Goal: Information Seeking & Learning: Learn about a topic

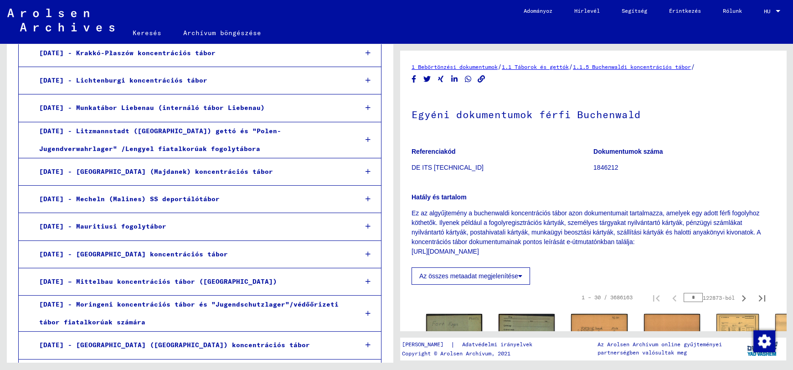
scroll to position [7080, 0]
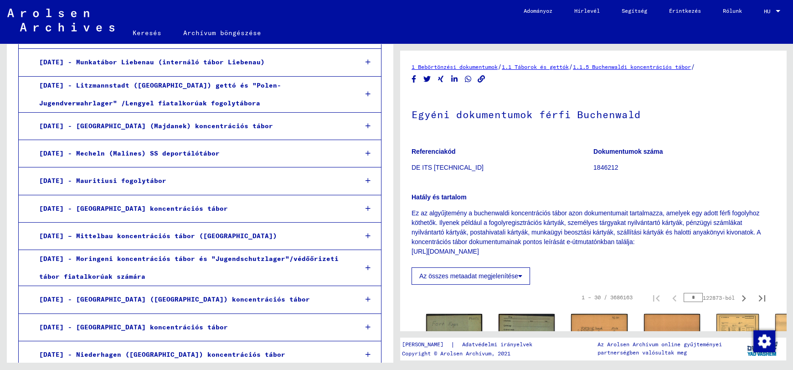
click at [609, 116] on font "Egyéni dokumentumok férfi Buchenwald" at bounding box center [525, 114] width 229 height 13
click at [645, 65] on font "1.1.5 Buchenwaldi koncentrációs tábor" at bounding box center [632, 66] width 118 height 7
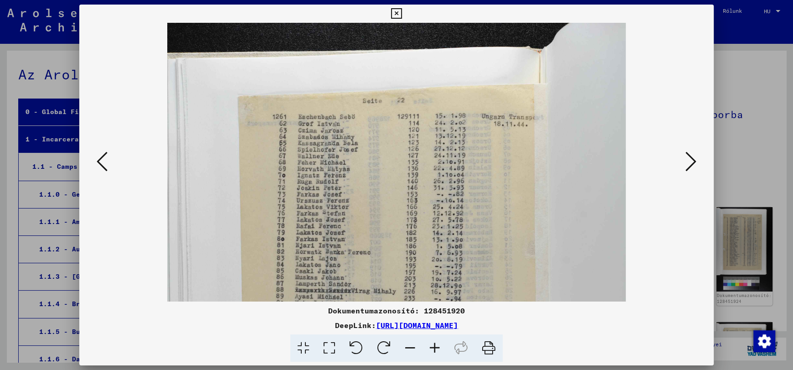
scroll to position [45, 0]
